Goal: Transaction & Acquisition: Obtain resource

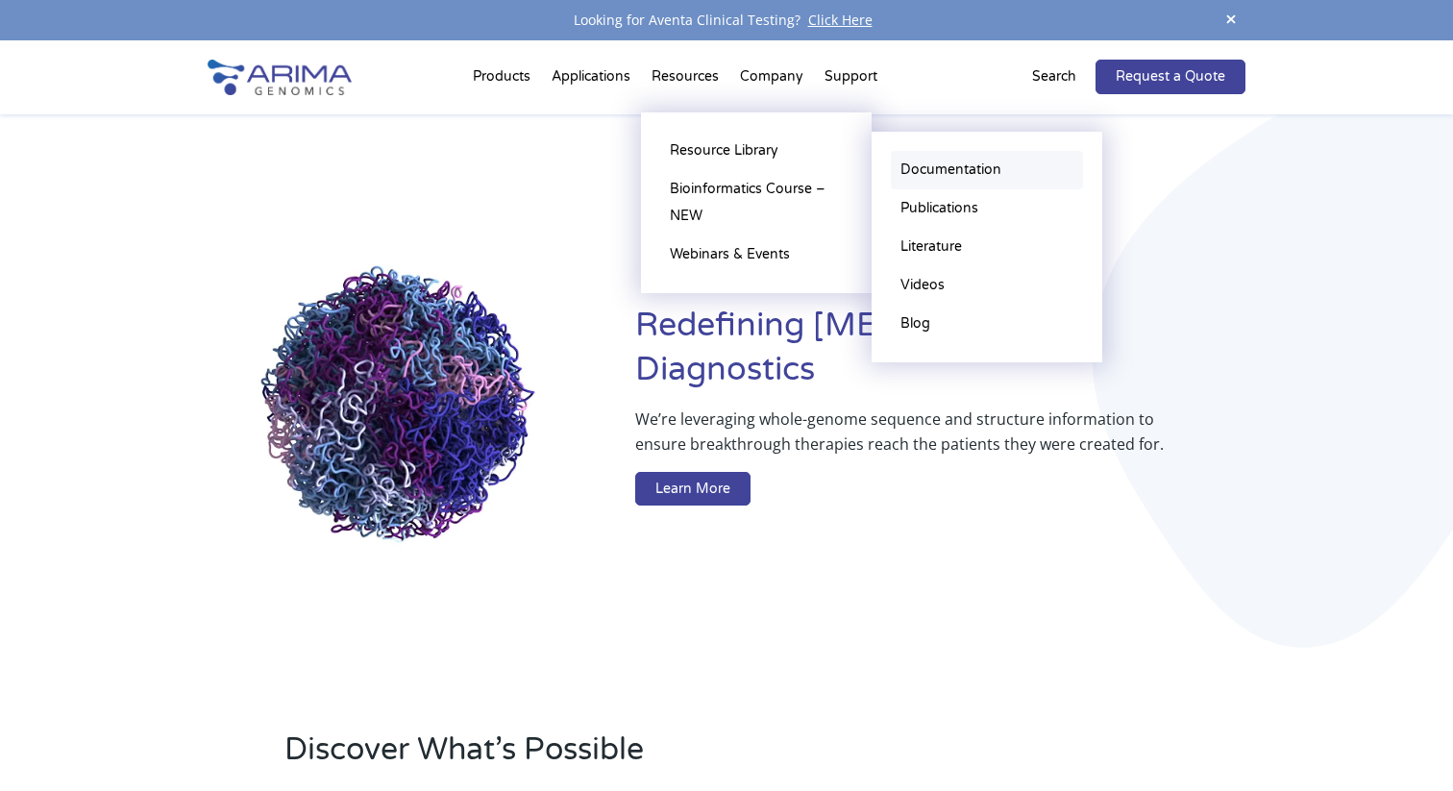
click at [913, 164] on link "Documentation" at bounding box center [987, 170] width 192 height 38
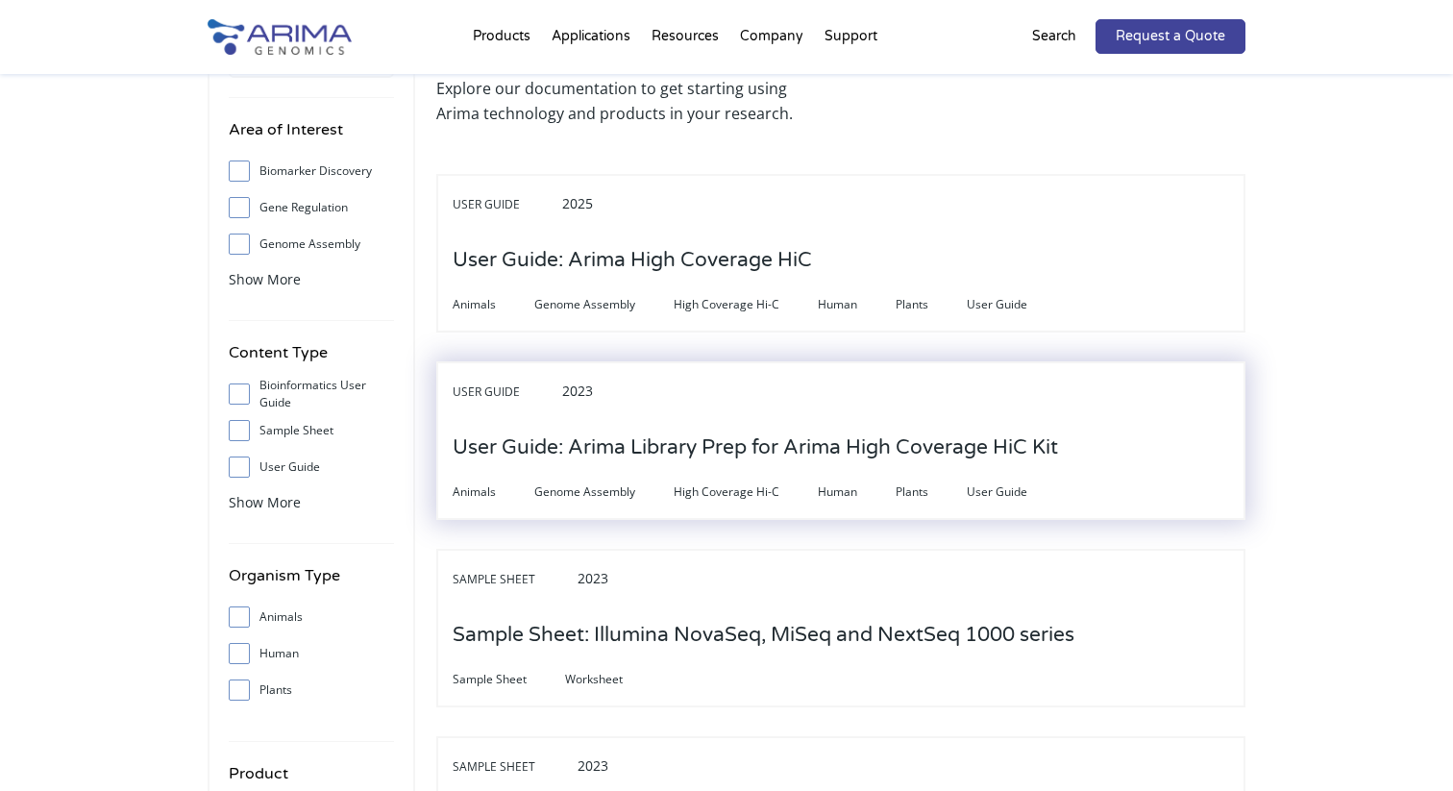
scroll to position [163, 0]
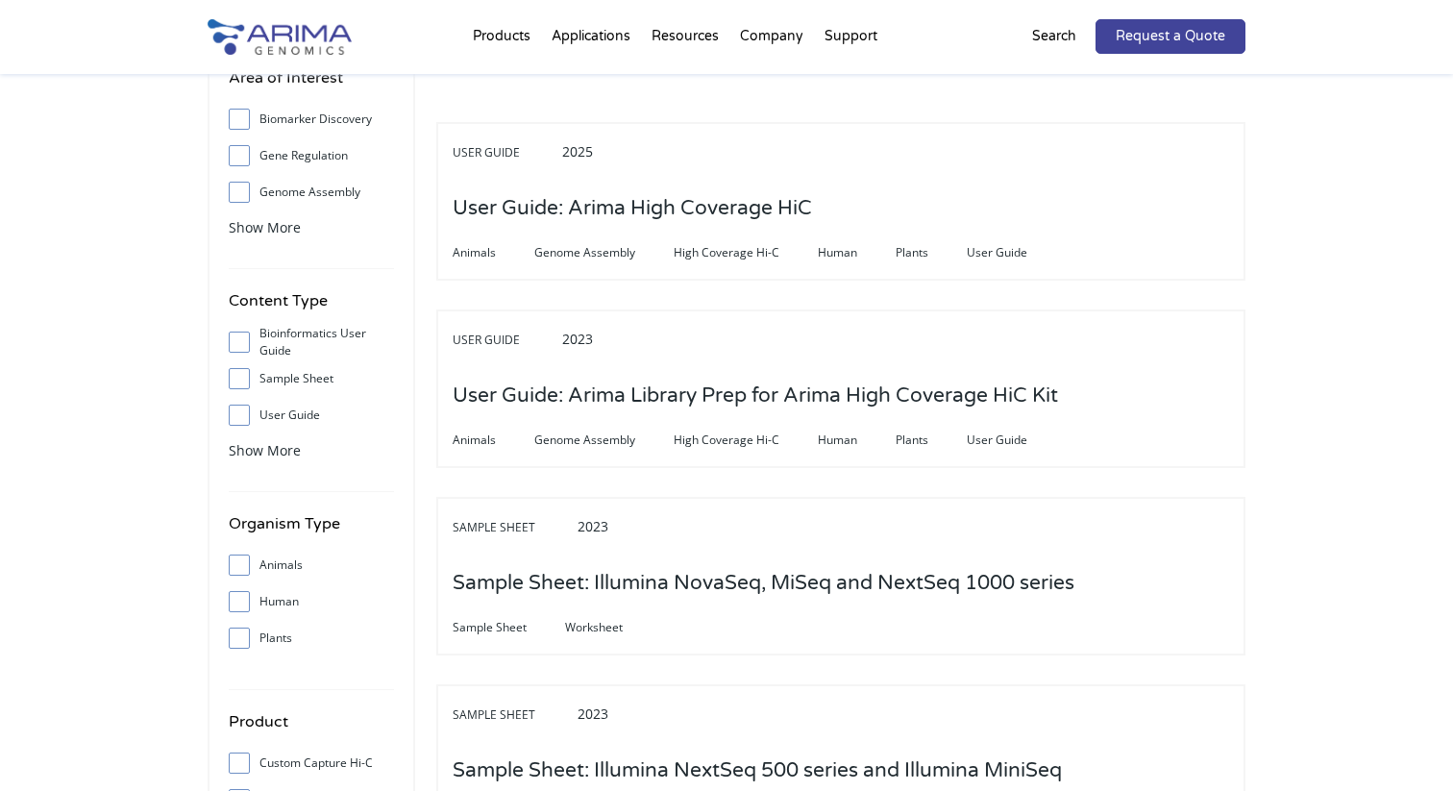
click at [239, 404] on span at bounding box center [244, 414] width 31 height 21
click at [239, 408] on input "User Guide" at bounding box center [238, 414] width 12 height 12
checkbox input "true"
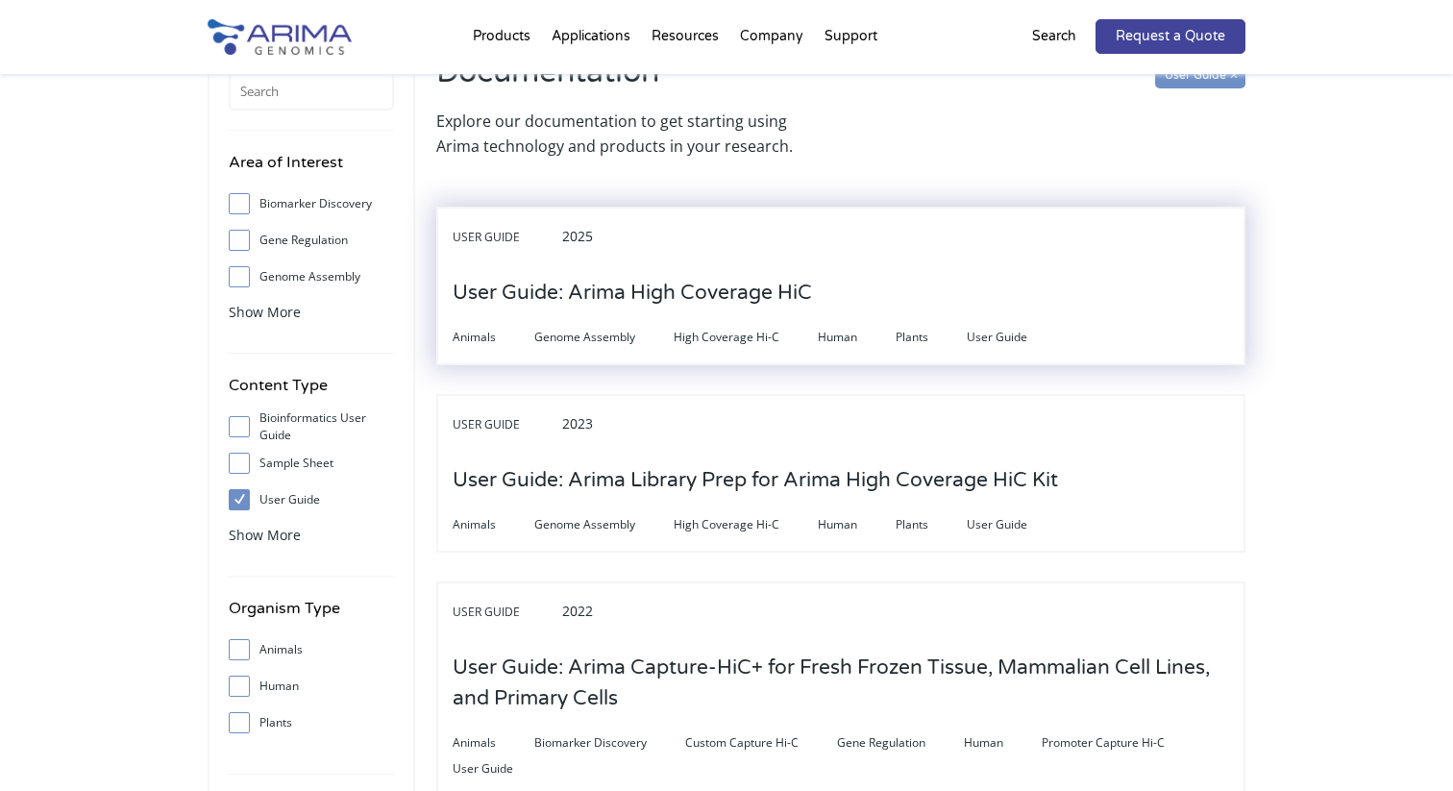
scroll to position [62, 0]
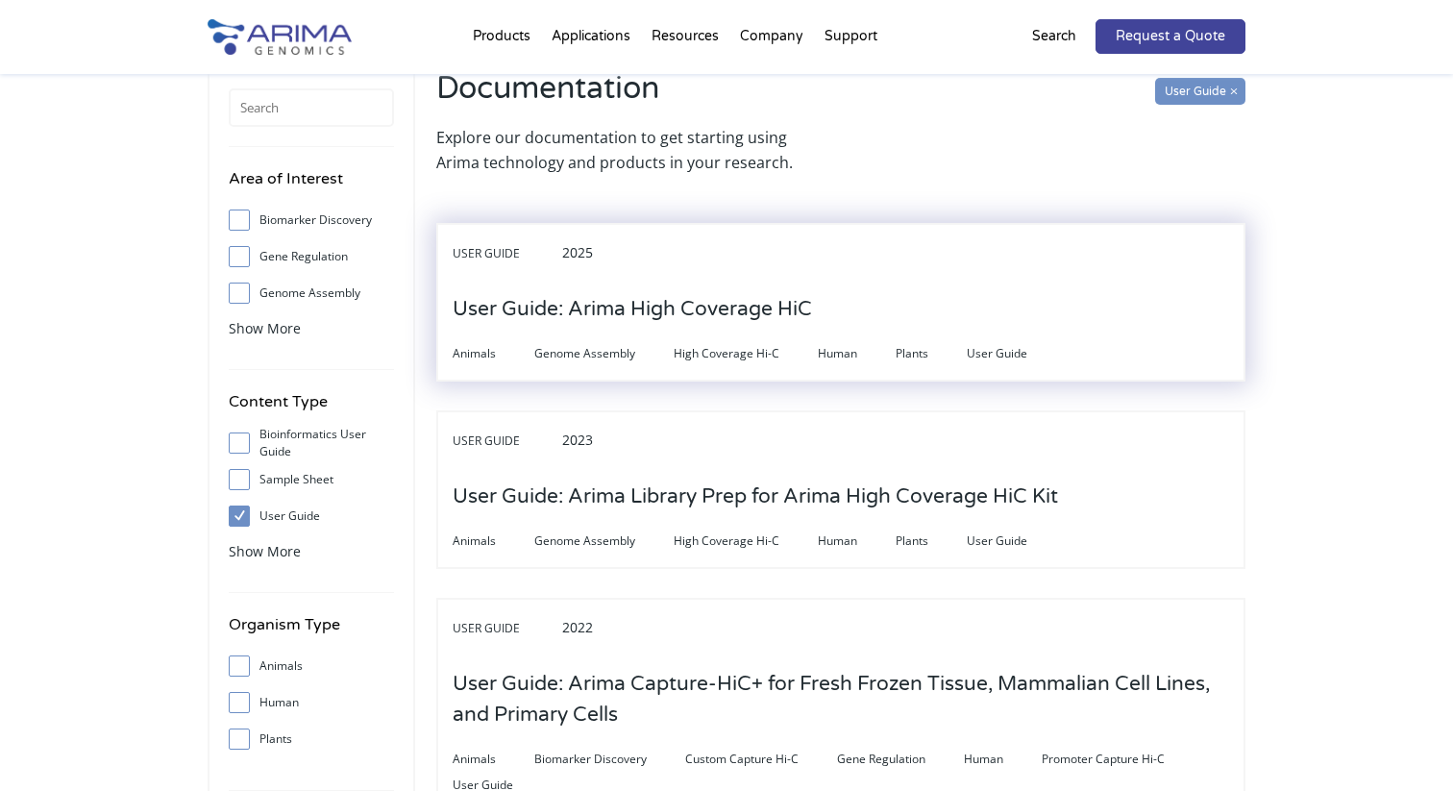
click at [689, 300] on h3 "User Guide: Arima High Coverage HiC" at bounding box center [631, 310] width 359 height 60
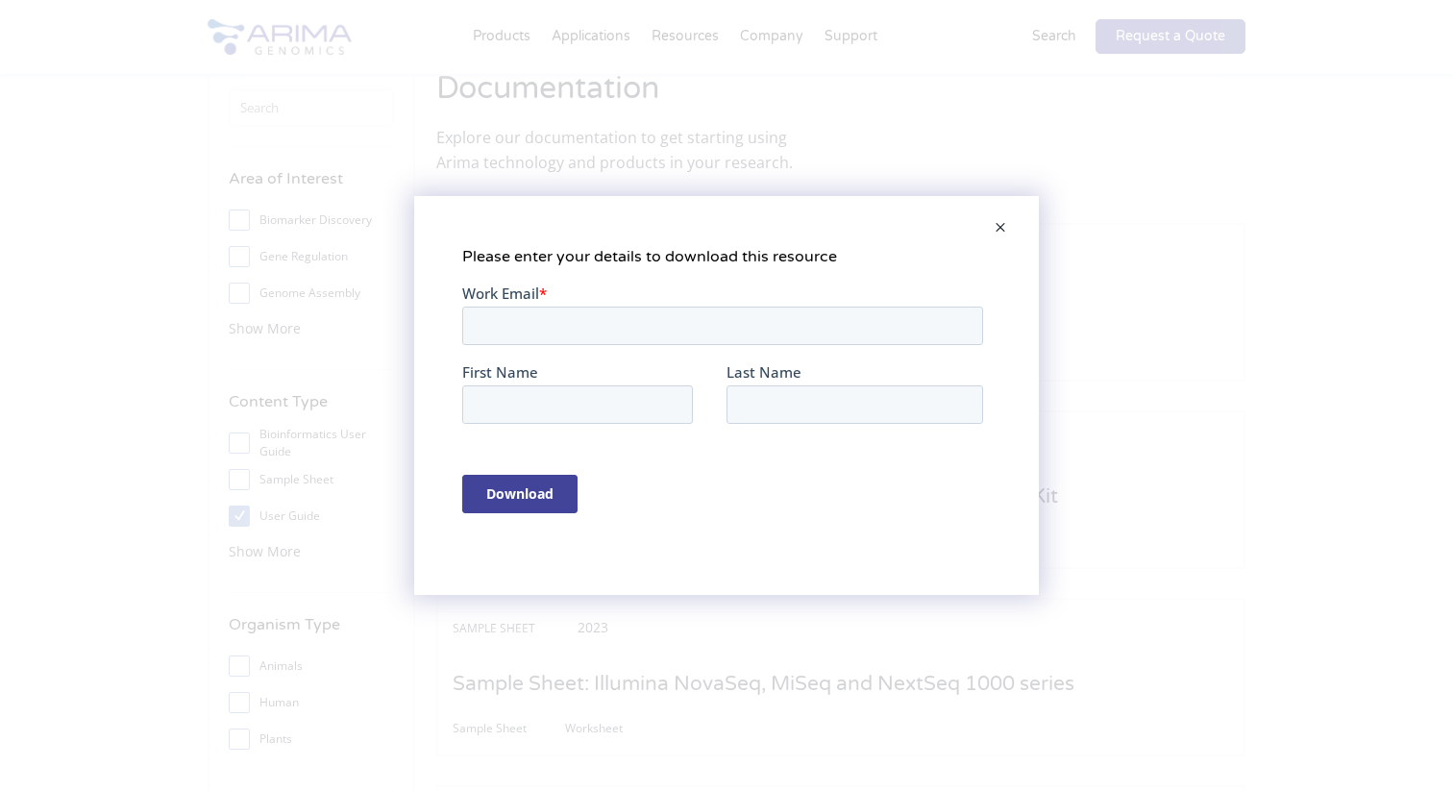
scroll to position [0, 0]
click at [1002, 224] on span at bounding box center [1000, 229] width 38 height 46
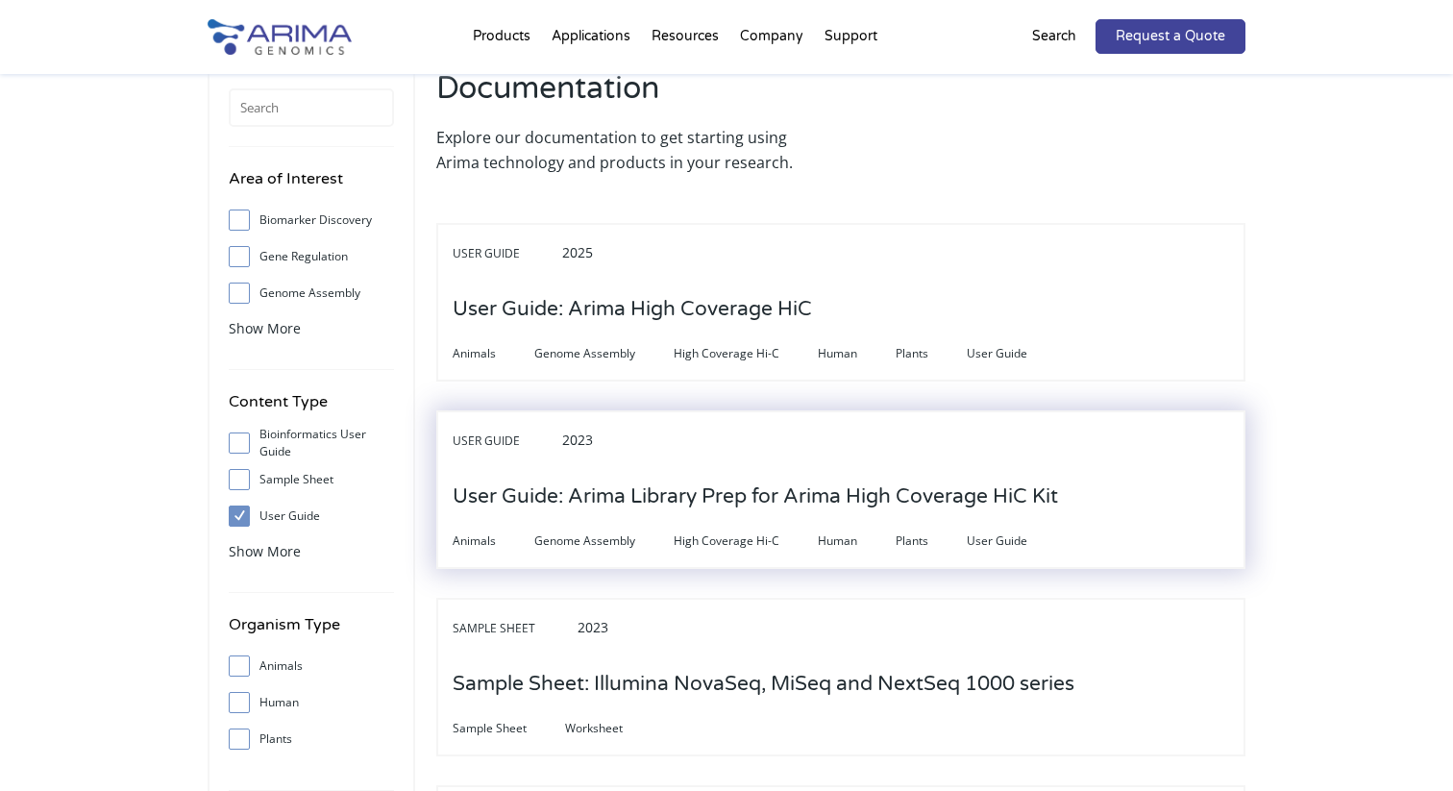
click at [783, 494] on h3 "User Guide: Arima Library Prep for Arima High Coverage HiC Kit" at bounding box center [754, 497] width 605 height 60
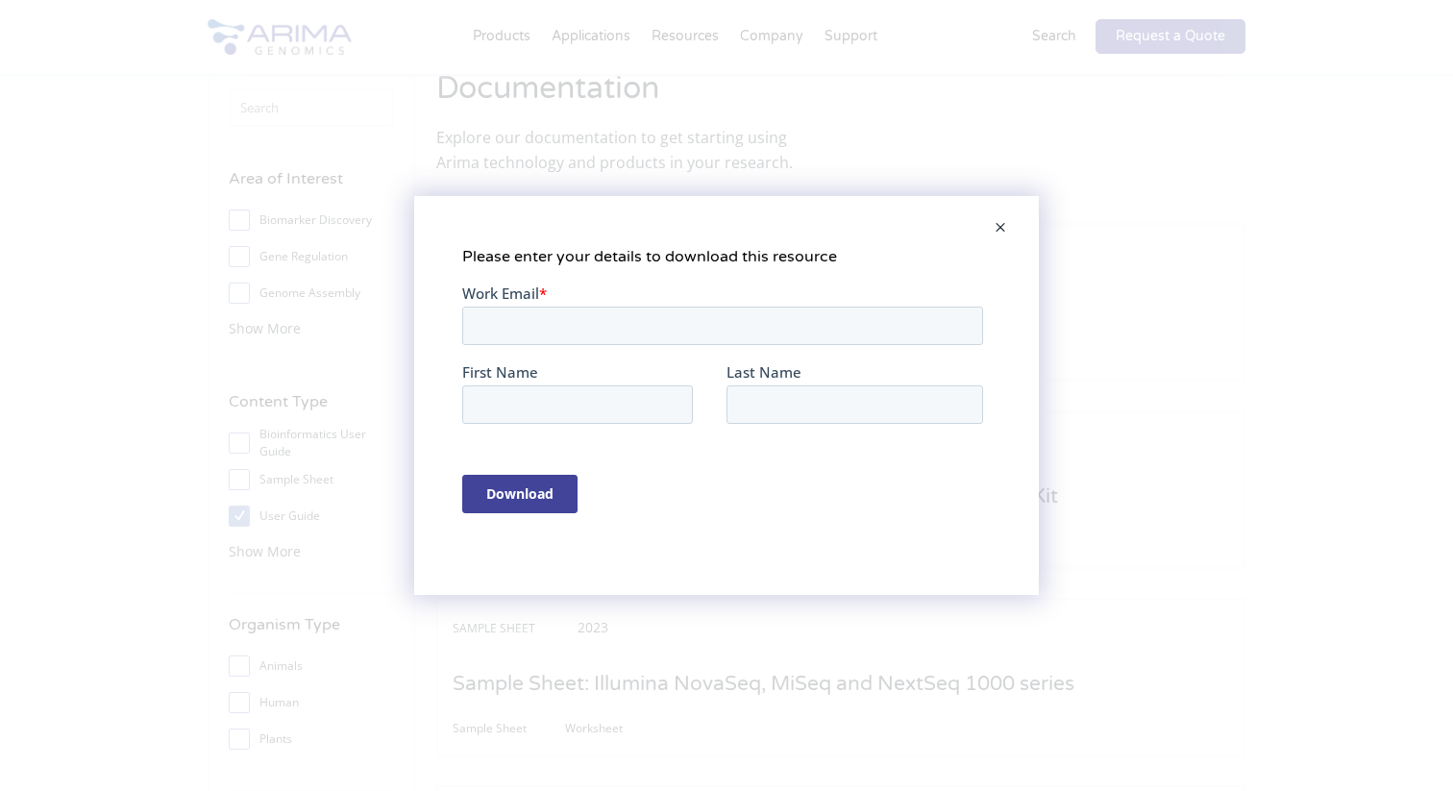
click at [1003, 227] on span at bounding box center [1000, 229] width 38 height 46
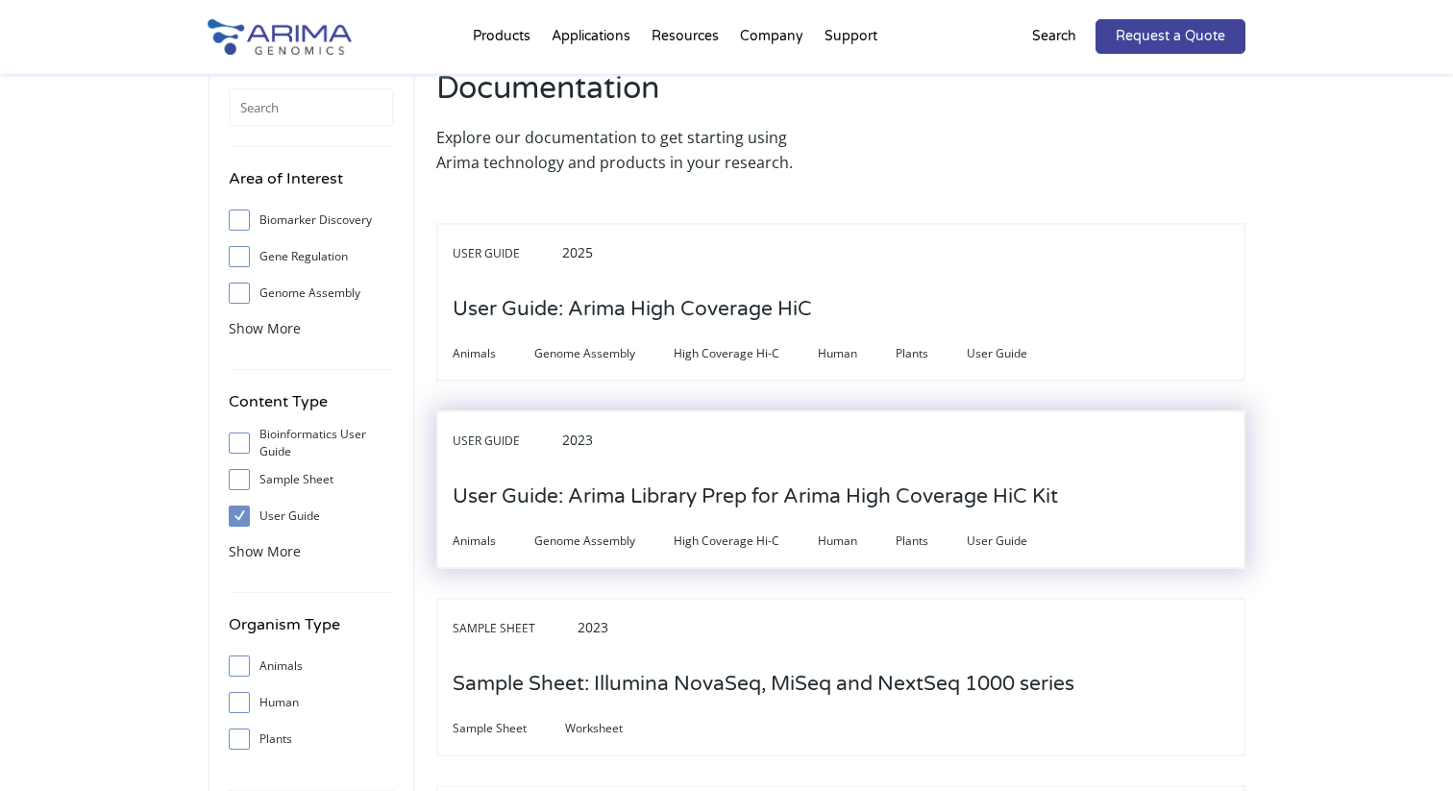
click at [579, 513] on h3 "User Guide: Arima Library Prep for Arima High Coverage HiC Kit" at bounding box center [754, 497] width 605 height 60
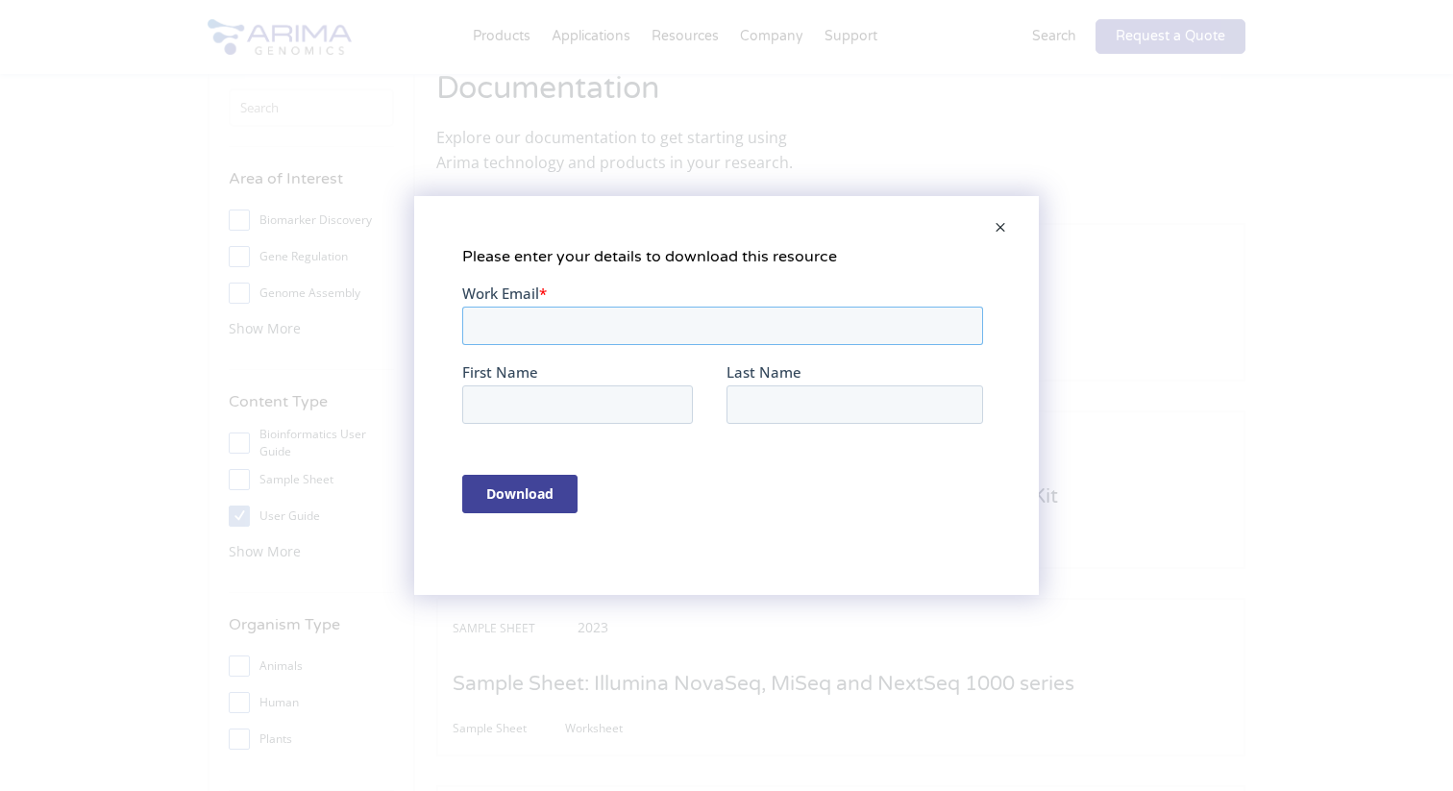
click at [559, 324] on input "Work Email *" at bounding box center [722, 325] width 521 height 38
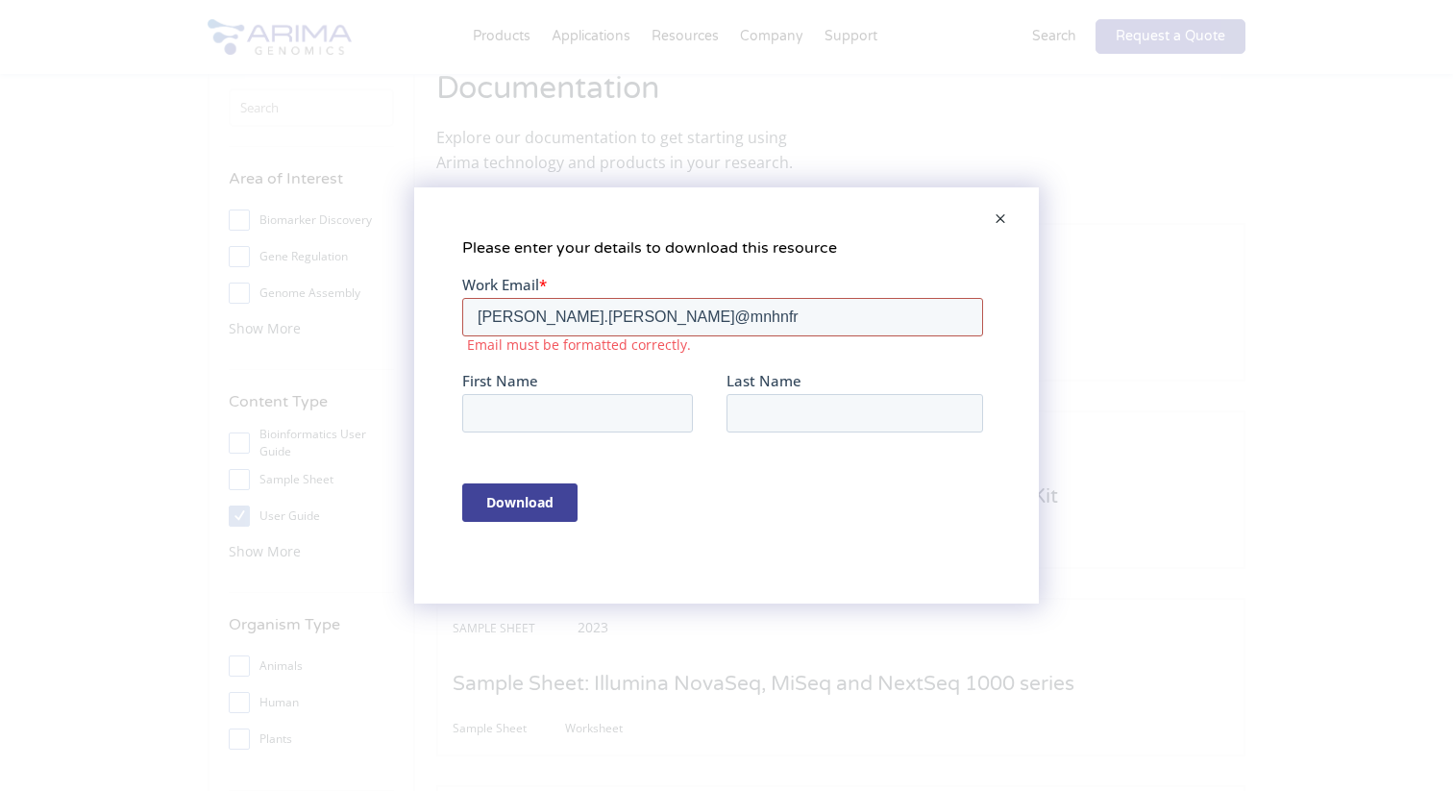
click at [591, 318] on input "ines.salhi@mnhnfr" at bounding box center [722, 317] width 521 height 38
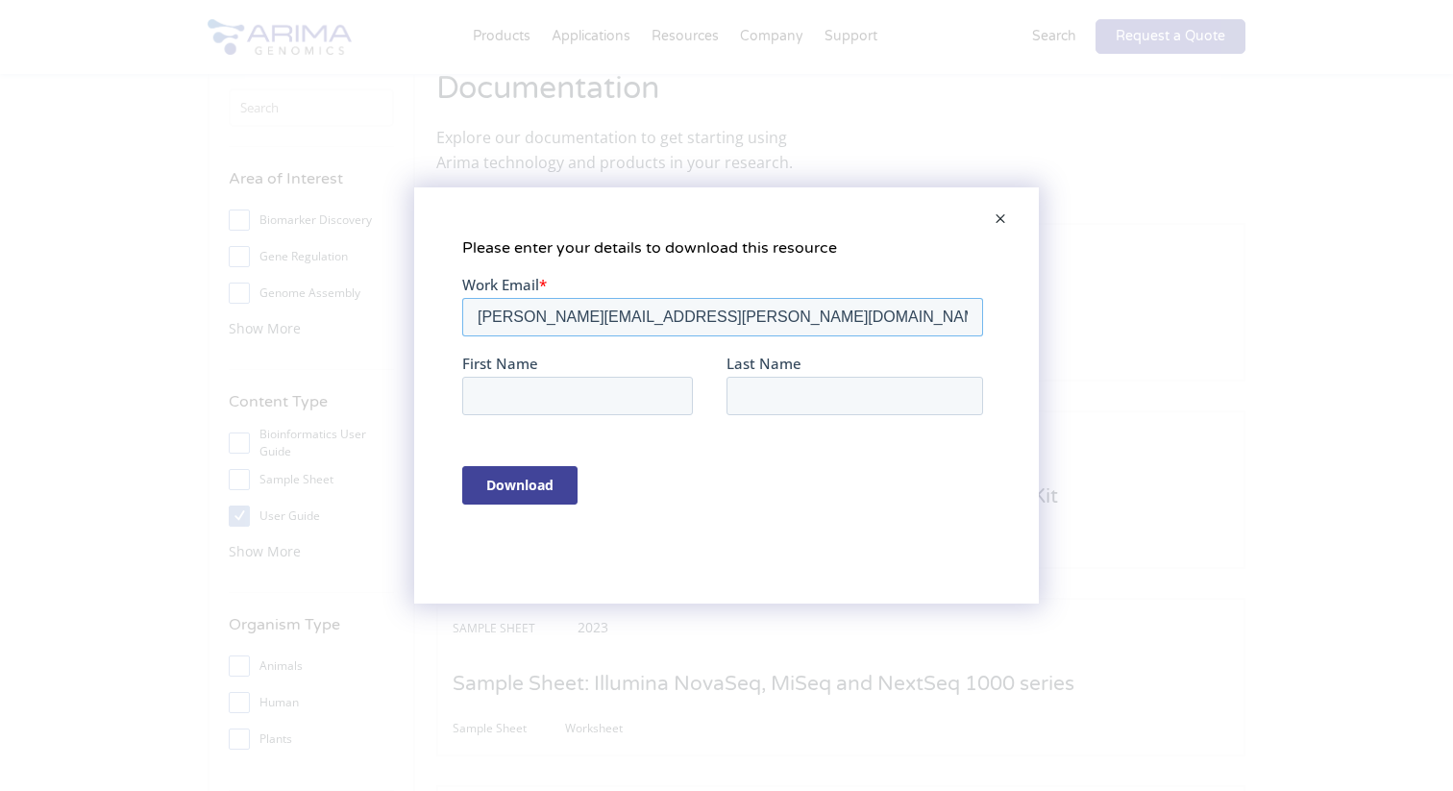
type input "ines.salhi@mnhn.fr"
click at [527, 383] on input "First Name" at bounding box center [577, 396] width 231 height 38
type input "Ines"
type input "Salhi"
click at [462, 466] on input "Download" at bounding box center [519, 485] width 115 height 38
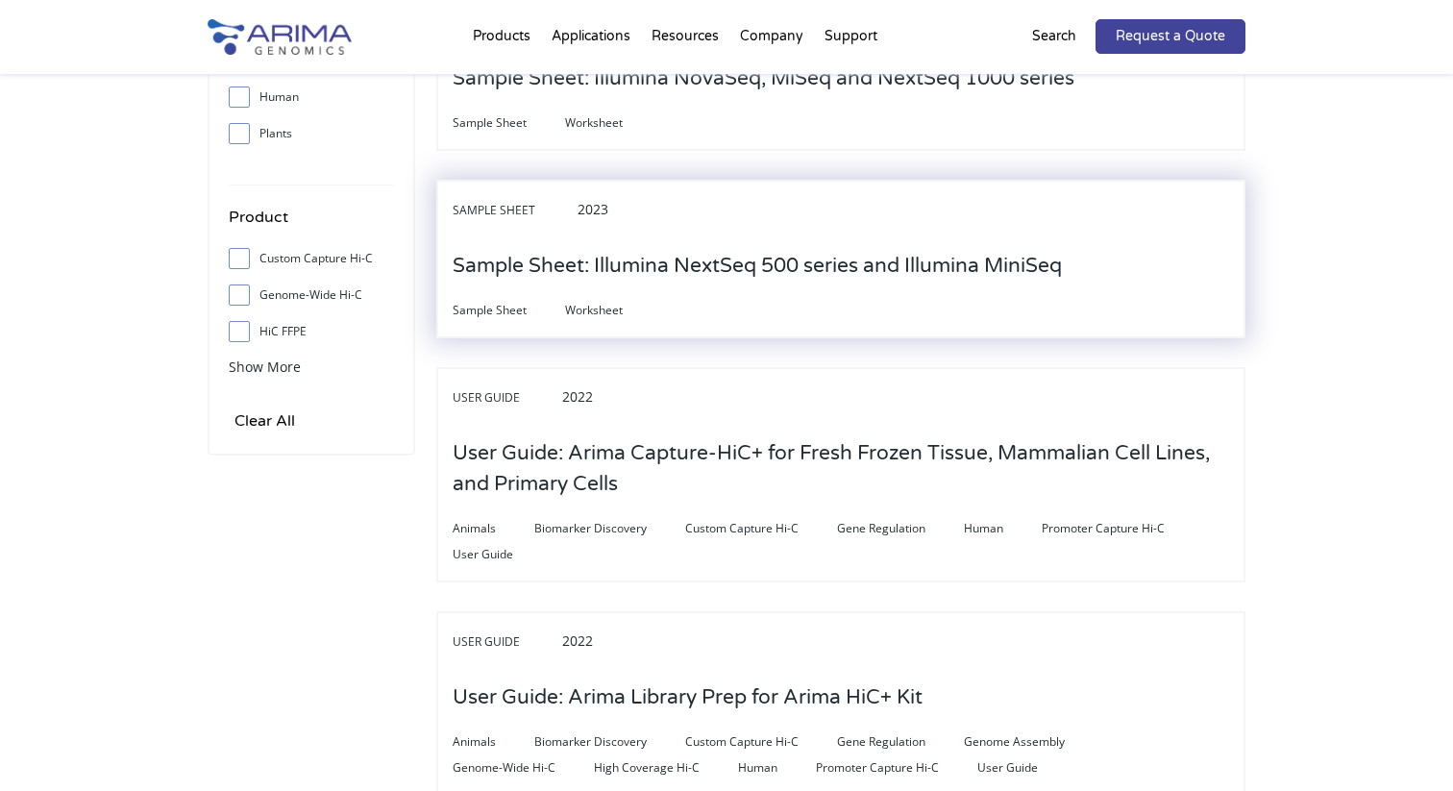
scroll to position [686, 0]
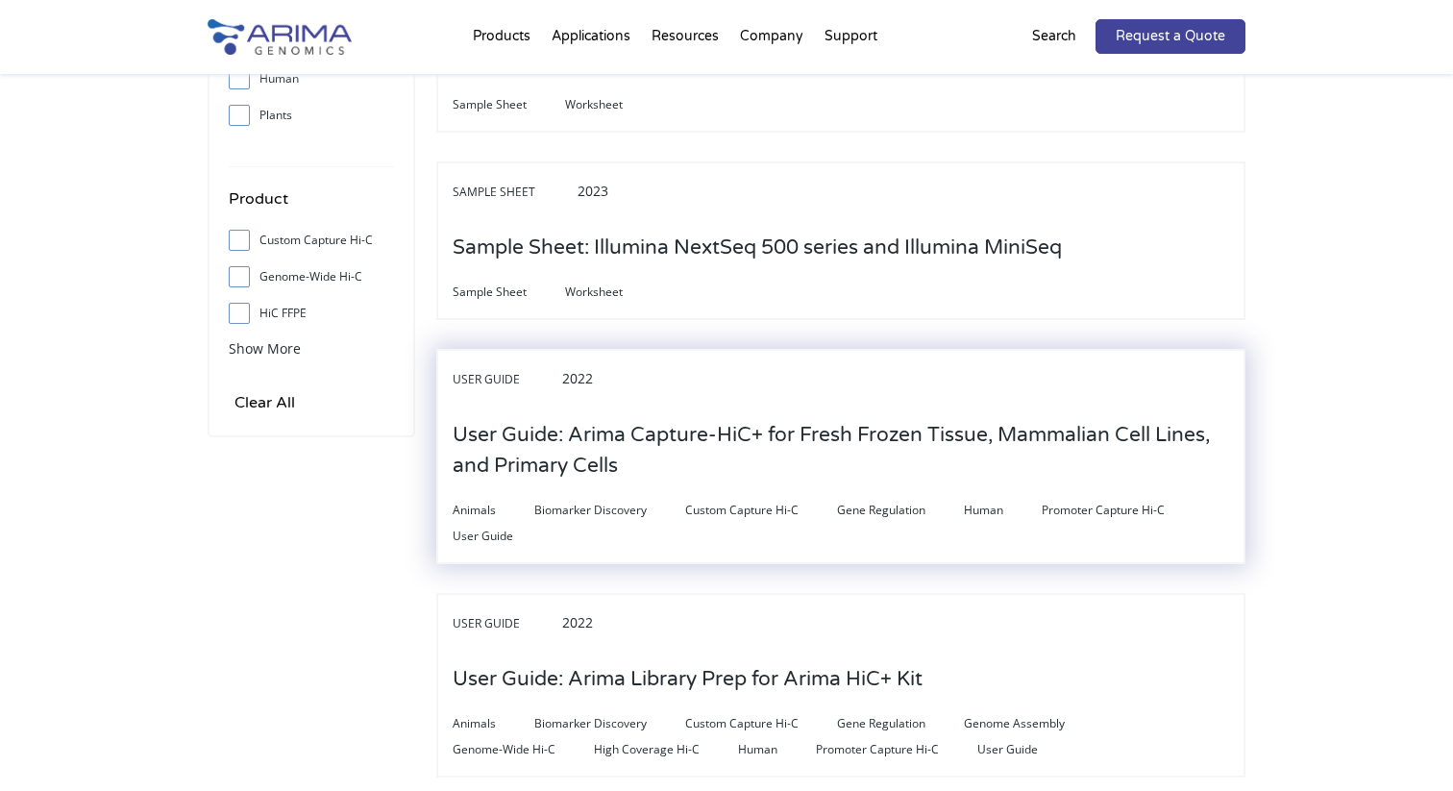
click at [771, 418] on h3 "User Guide: Arima Capture-HiC+ for Fresh Frozen Tissue, Mammalian Cell Lines, a…" at bounding box center [840, 450] width 776 height 90
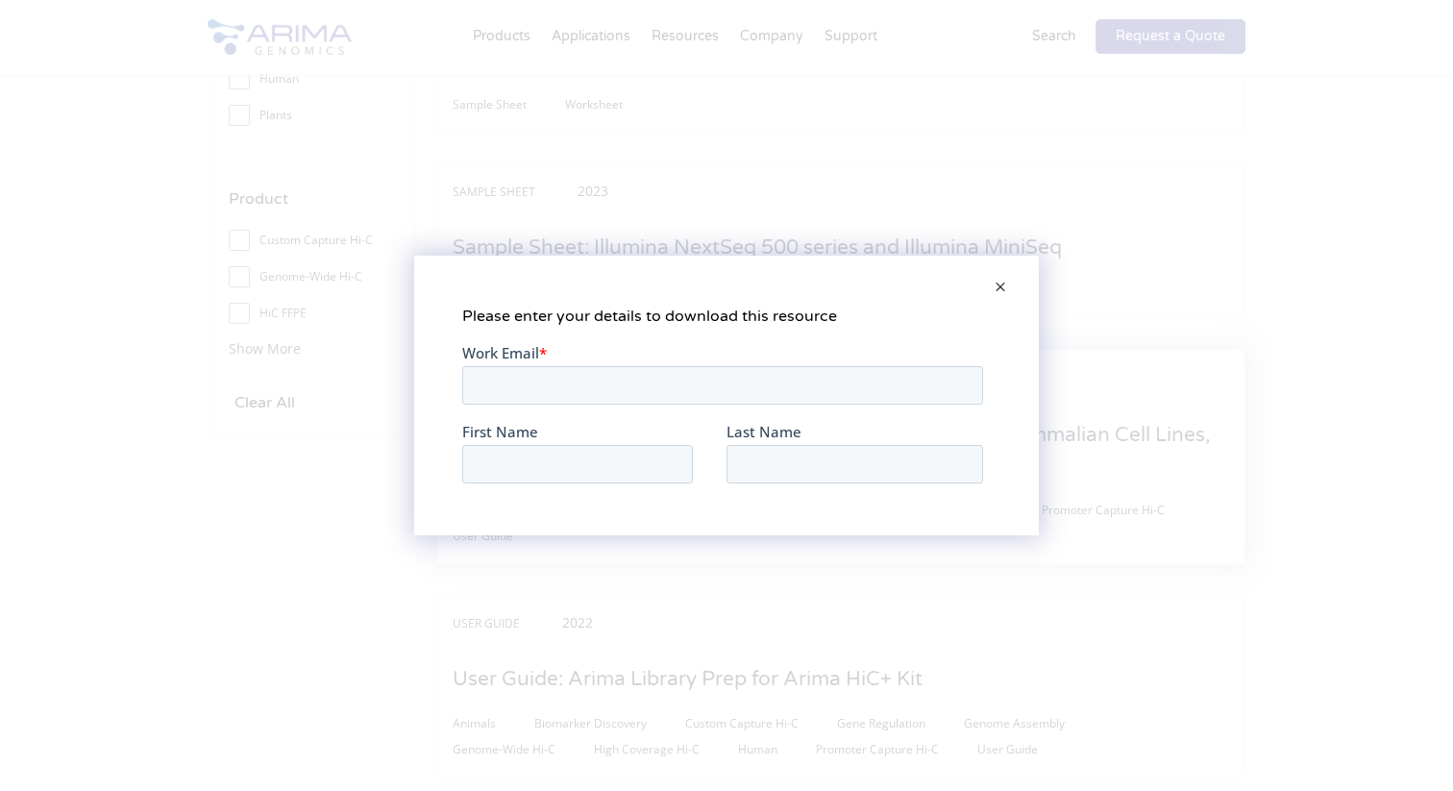
scroll to position [0, 0]
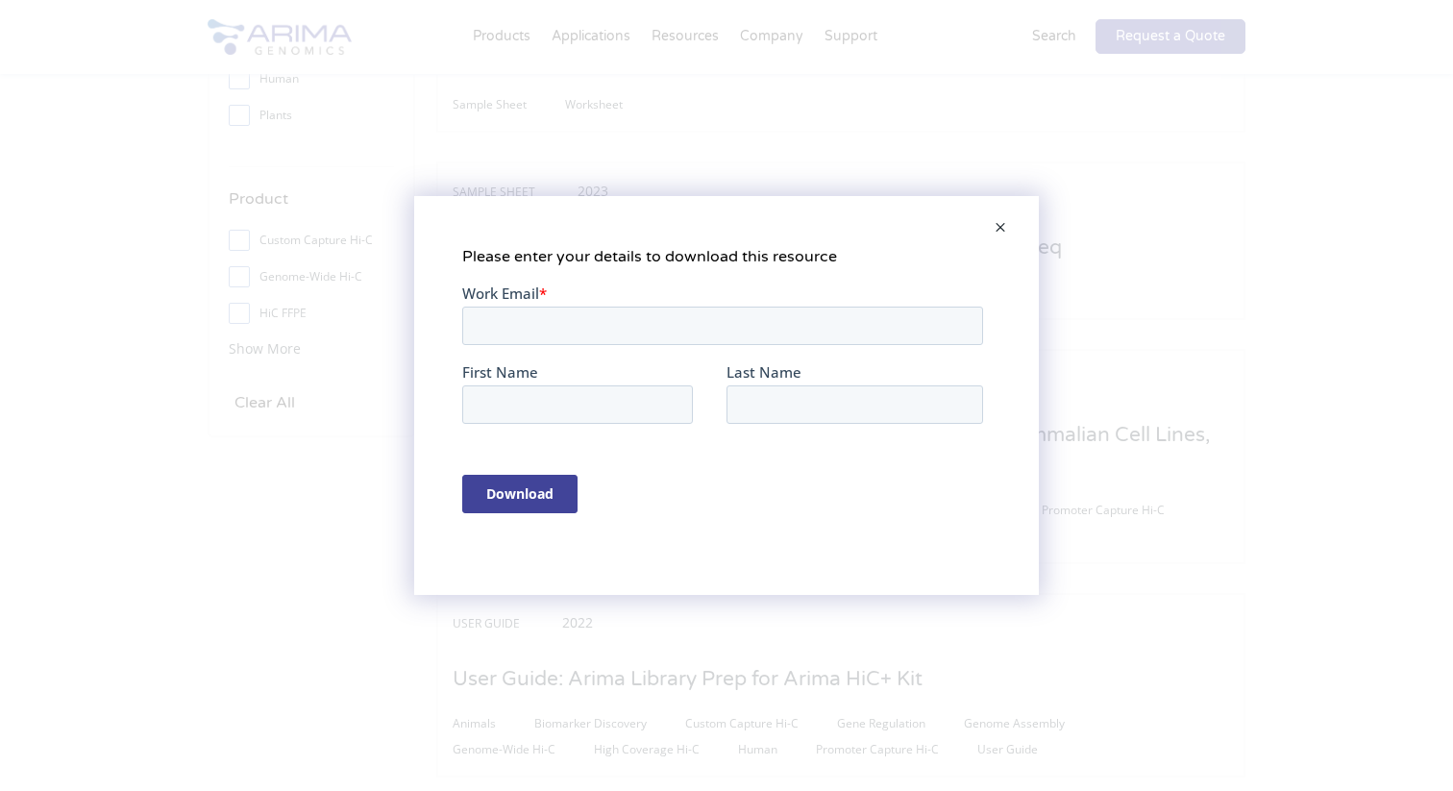
click at [997, 230] on span at bounding box center [1000, 229] width 38 height 46
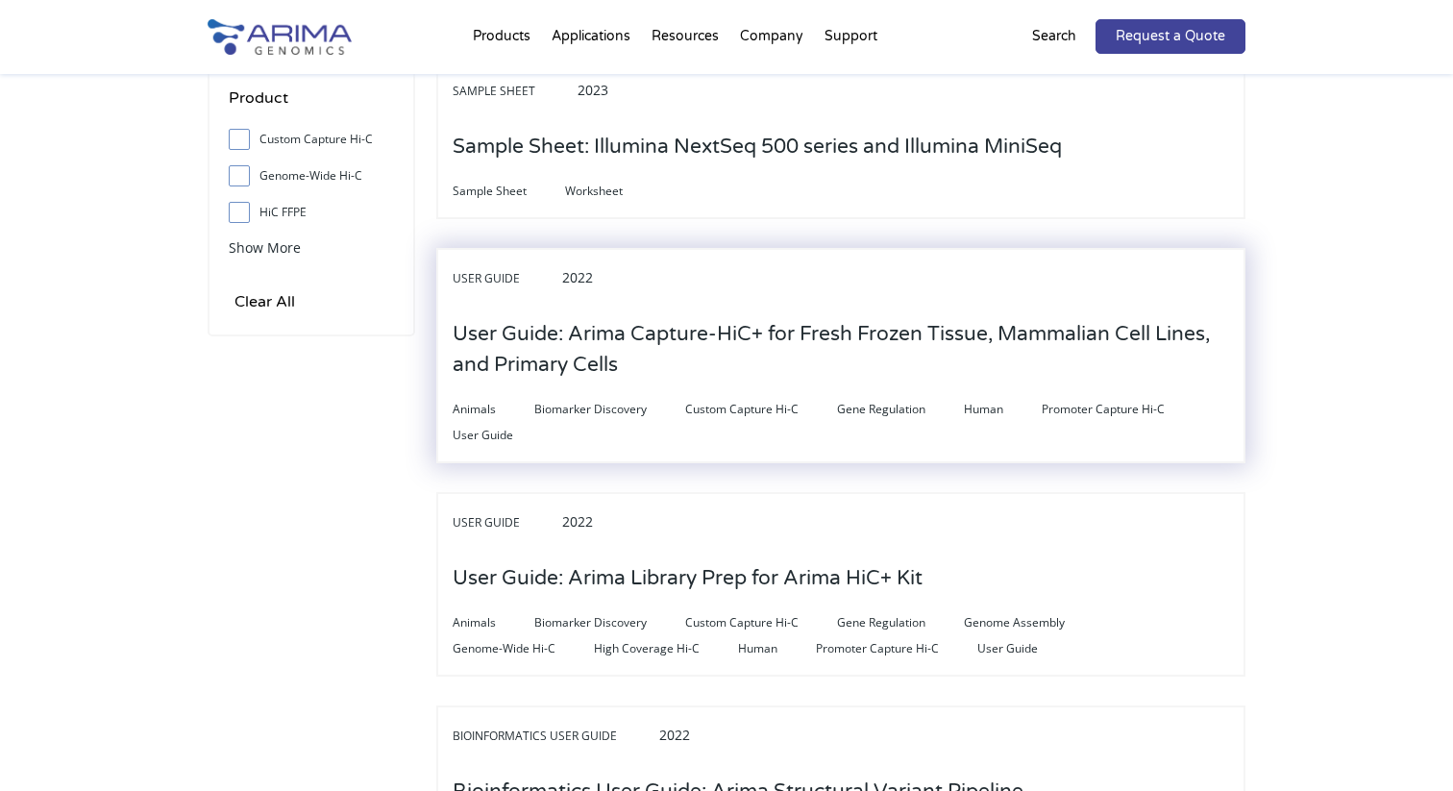
scroll to position [799, 0]
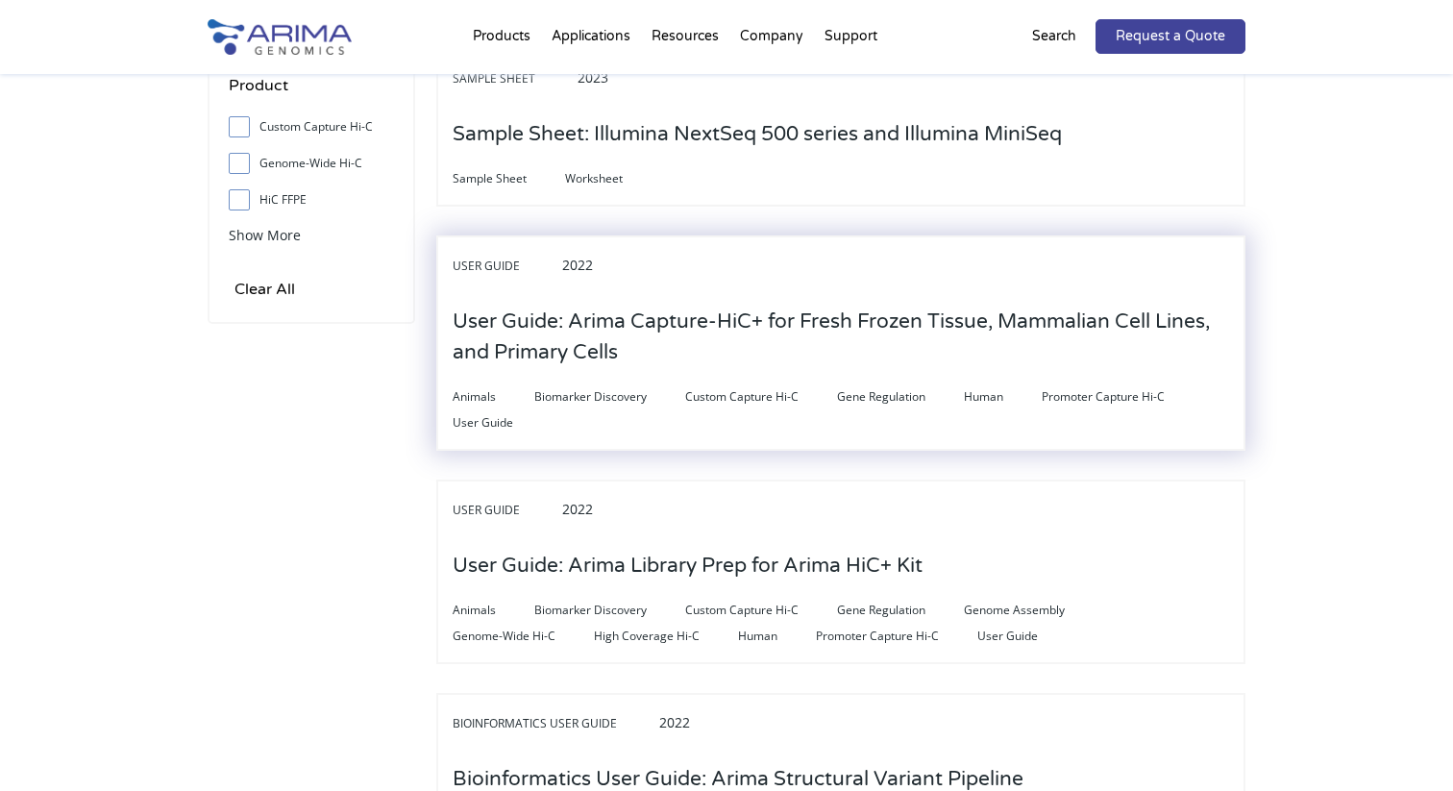
click at [916, 344] on h3 "User Guide: Arima Capture-HiC+ for Fresh Frozen Tissue, Mammalian Cell Lines, a…" at bounding box center [840, 337] width 776 height 90
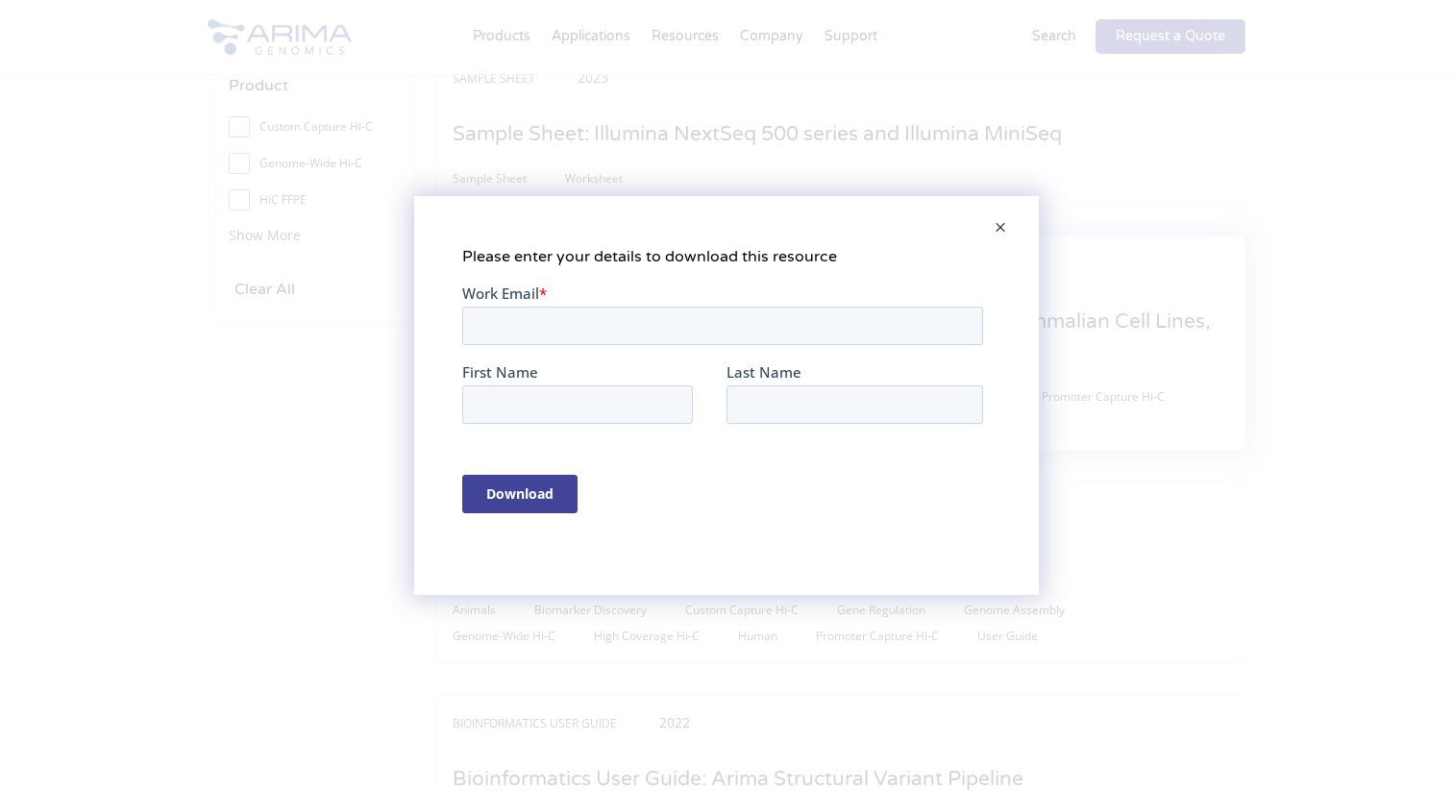
scroll to position [0, 0]
click at [575, 340] on input "Work Email *" at bounding box center [722, 325] width 521 height 38
type input "ines.salhi@mnhn.fr"
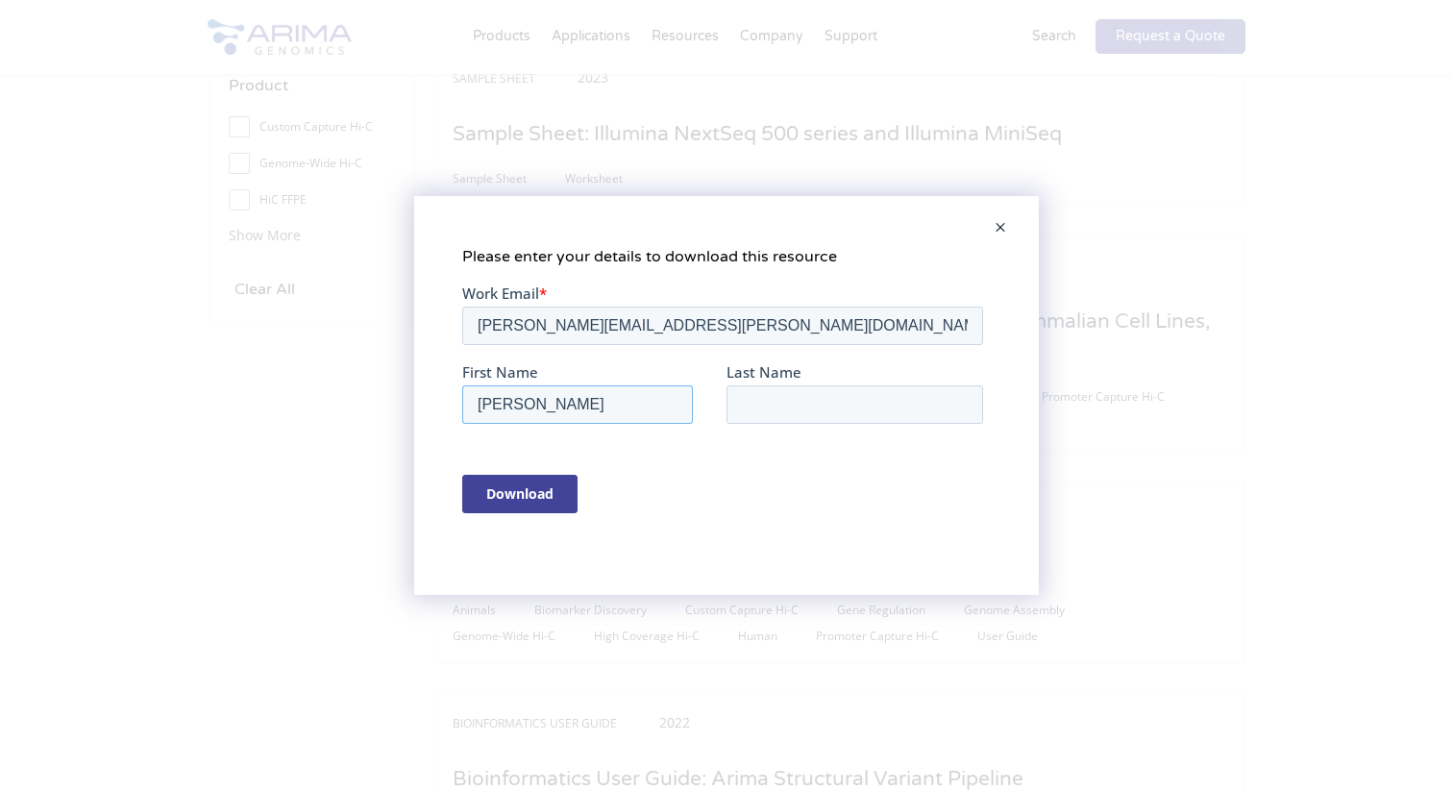
type input "Ines"
type input "S"
click at [468, 502] on input "Download" at bounding box center [519, 494] width 115 height 38
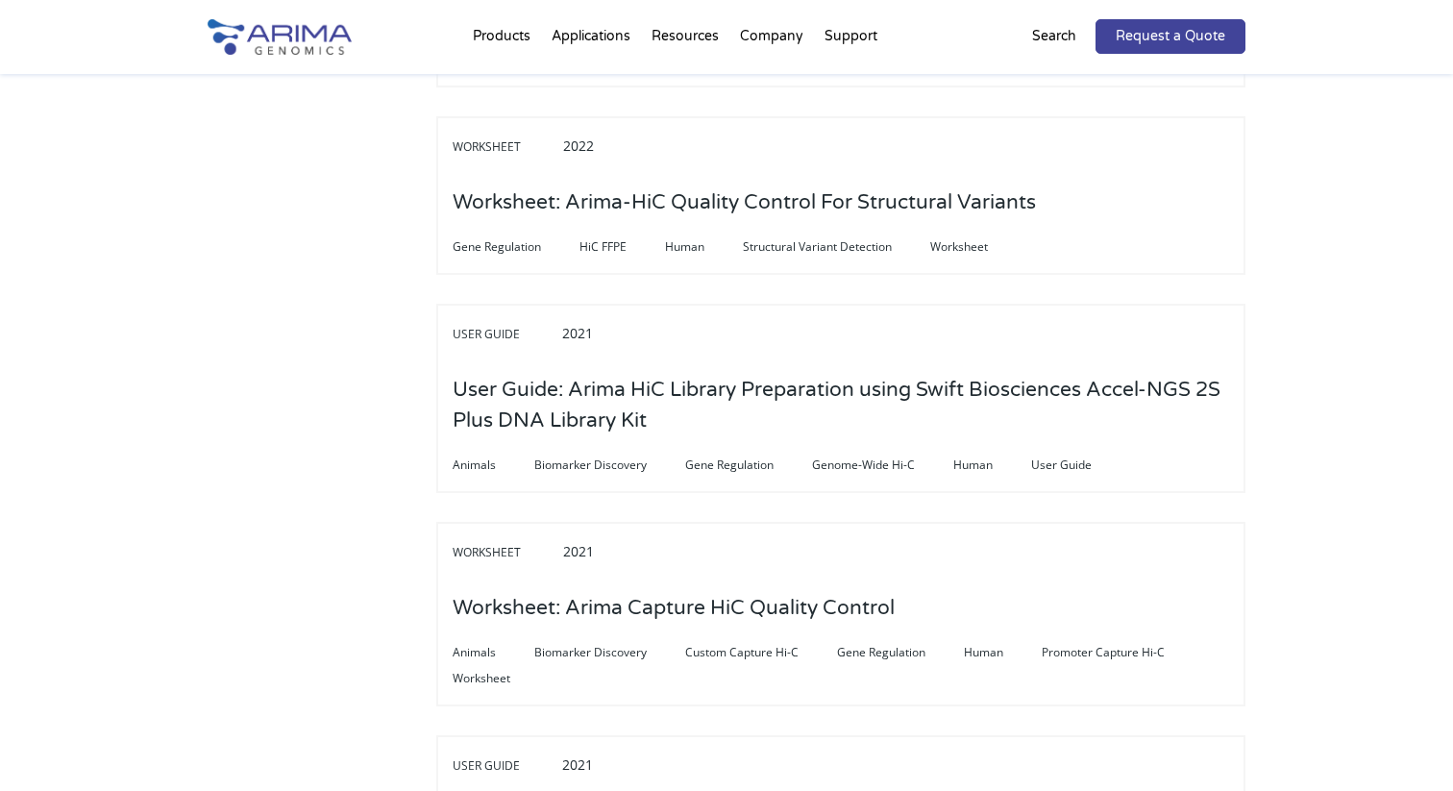
scroll to position [1881, 0]
